Goal: Information Seeking & Learning: Learn about a topic

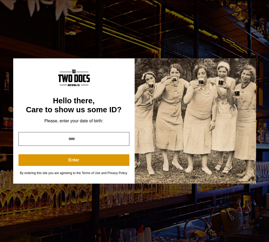
click at [69, 139] on input "year" at bounding box center [73, 139] width 111 height 14
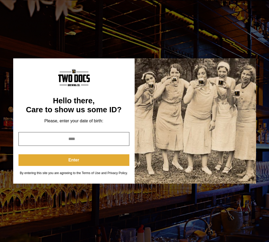
type input "****"
click at [74, 159] on button "Enter" at bounding box center [73, 160] width 111 height 12
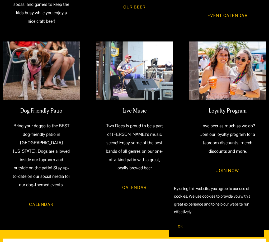
scroll to position [317, 0]
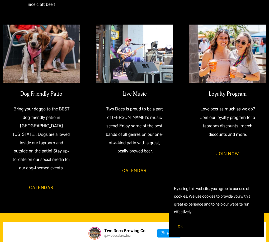
click at [183, 227] on button "OK" at bounding box center [180, 226] width 13 height 10
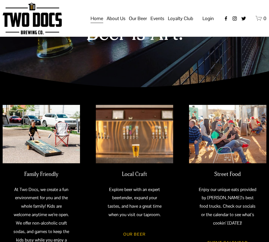
scroll to position [0, 0]
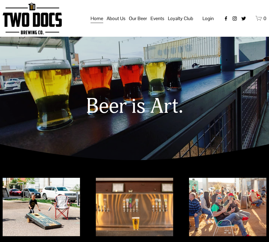
click at [113, 23] on span "About Us" at bounding box center [116, 18] width 19 height 9
click at [0, 0] on span "Our Mission" at bounding box center [0, 0] width 0 height 0
